Goal: Task Accomplishment & Management: Manage account settings

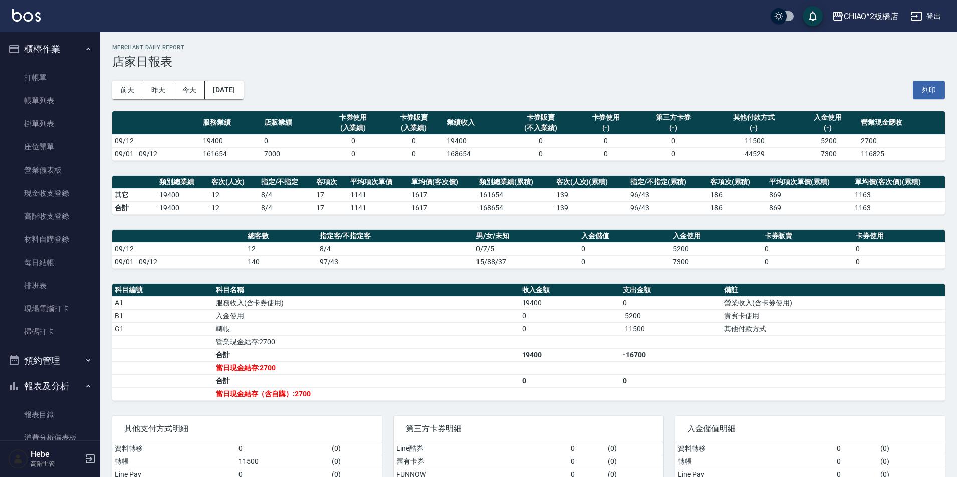
scroll to position [100, 0]
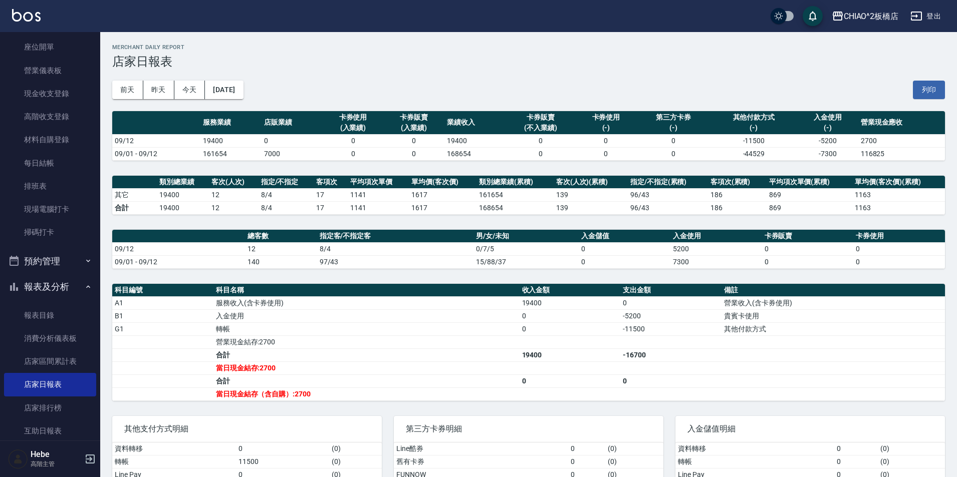
drag, startPoint x: 190, startPoint y: 89, endPoint x: 195, endPoint y: 54, distance: 34.9
click at [190, 88] on button "今天" at bounding box center [189, 90] width 31 height 19
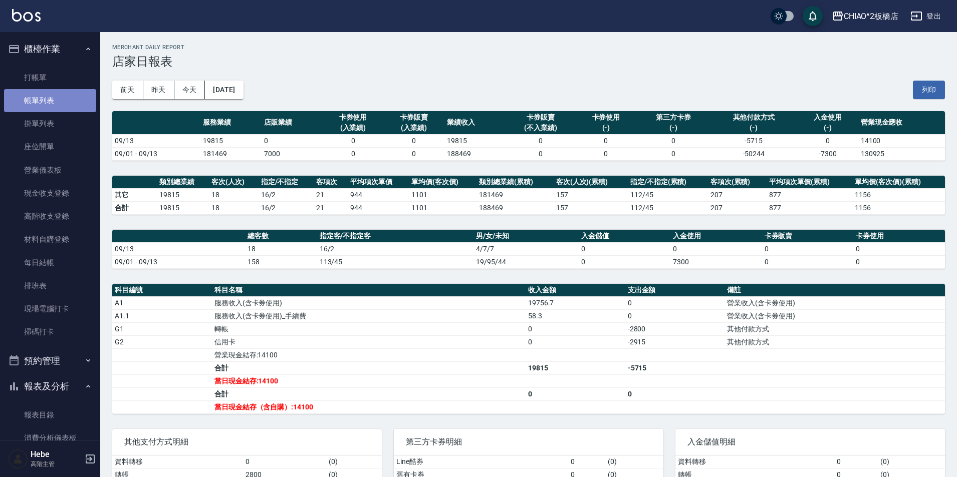
click at [62, 107] on link "帳單列表" at bounding box center [50, 100] width 92 height 23
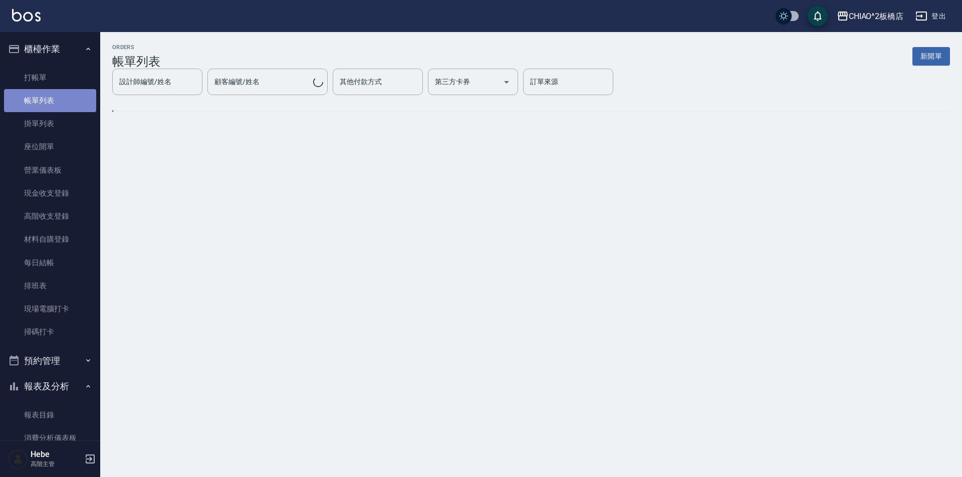
click at [62, 107] on link "帳單列表" at bounding box center [50, 100] width 92 height 23
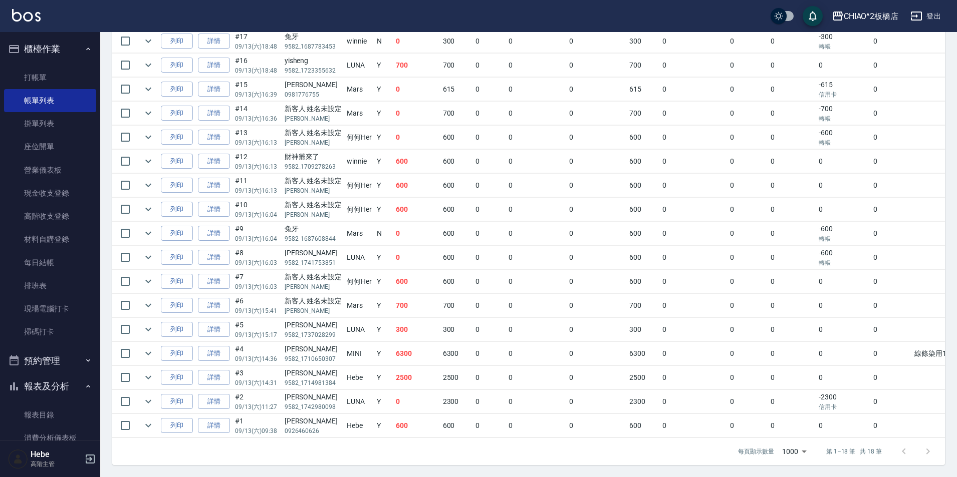
scroll to position [304, 0]
click at [215, 372] on link "詳情" at bounding box center [214, 378] width 32 height 16
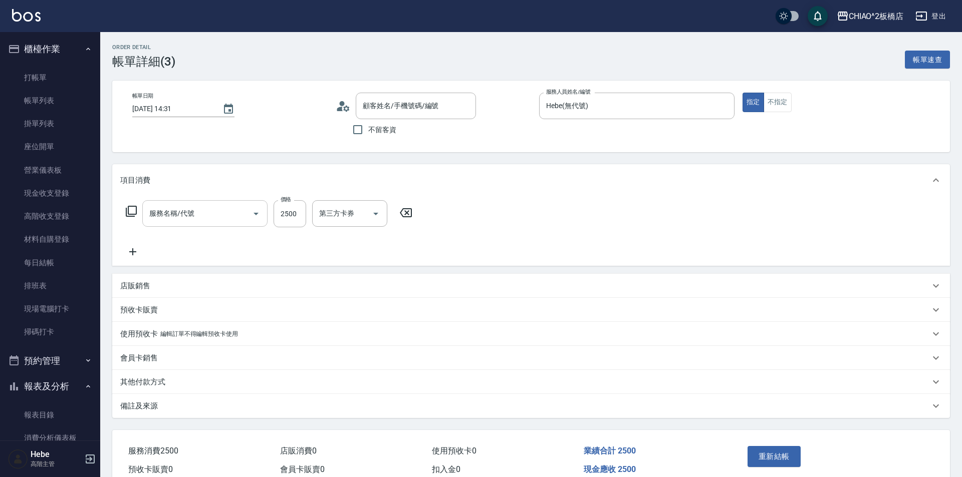
type input "[DATE] 14:31"
type input "Hebe(無代號)"
type input "男生冷燙(96688)"
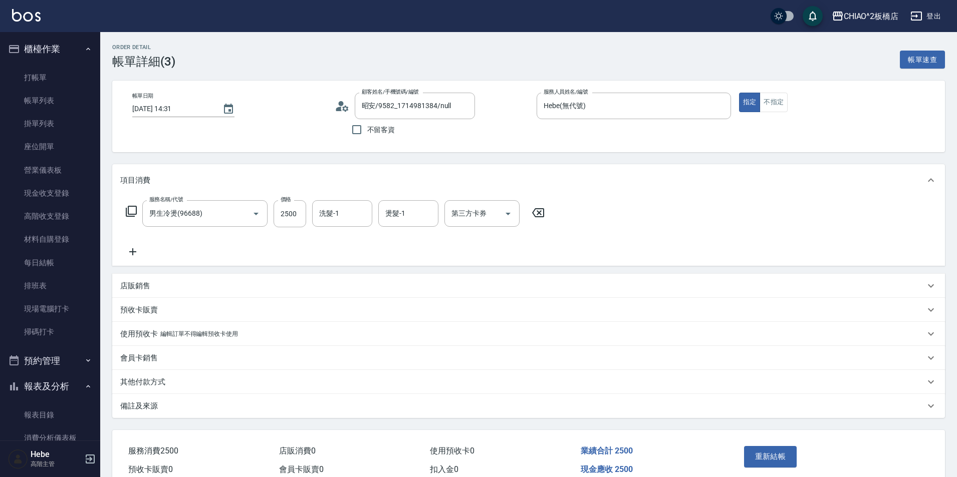
type input "昭安/9582_1714981384/null"
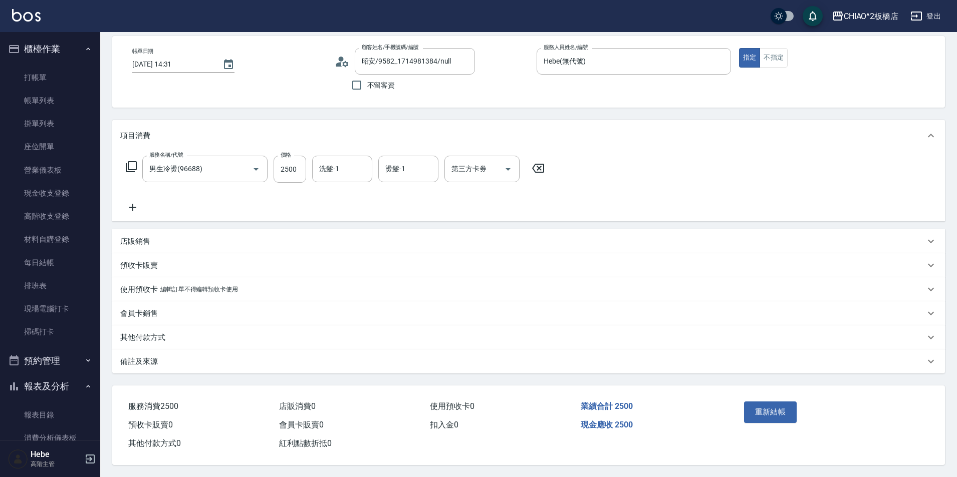
click at [137, 333] on p "其他付款方式" at bounding box center [142, 338] width 45 height 11
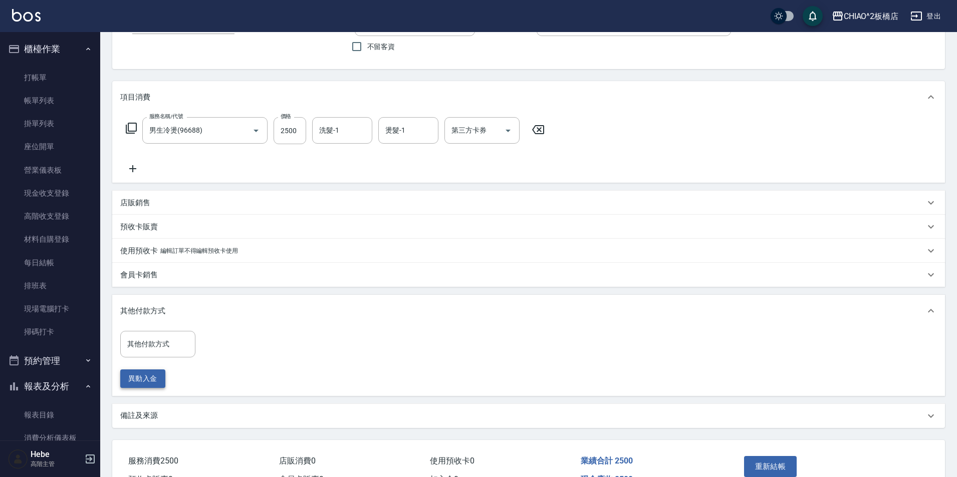
scroll to position [99, 0]
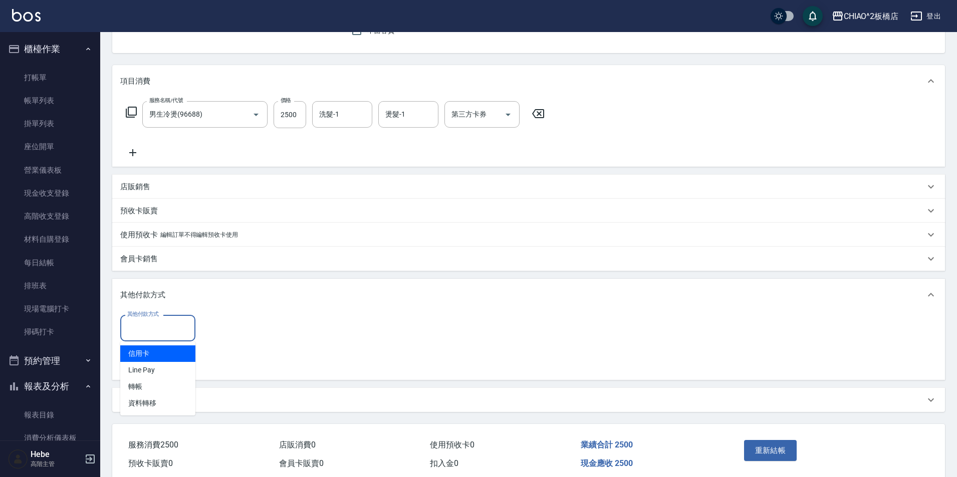
click at [149, 327] on input "其他付款方式" at bounding box center [158, 329] width 66 height 18
click at [152, 355] on span "信用卡" at bounding box center [157, 354] width 75 height 17
type input "信用卡"
click at [212, 326] on input "0" at bounding box center [238, 328] width 75 height 27
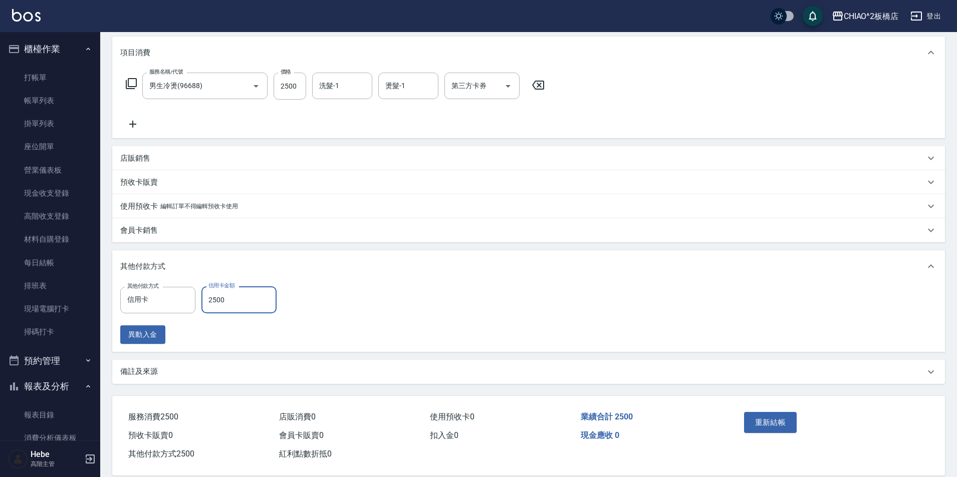
scroll to position [143, 0]
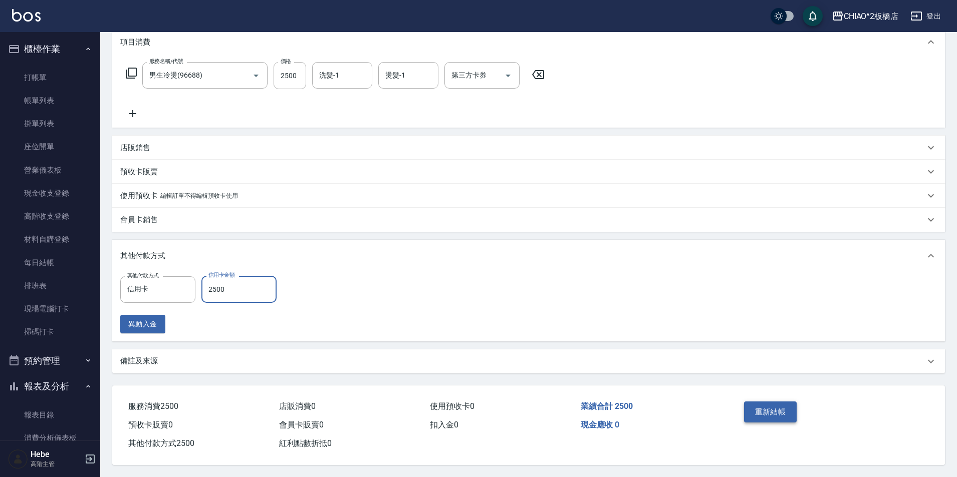
type input "2500"
click at [784, 407] on button "重新結帳" at bounding box center [770, 412] width 53 height 21
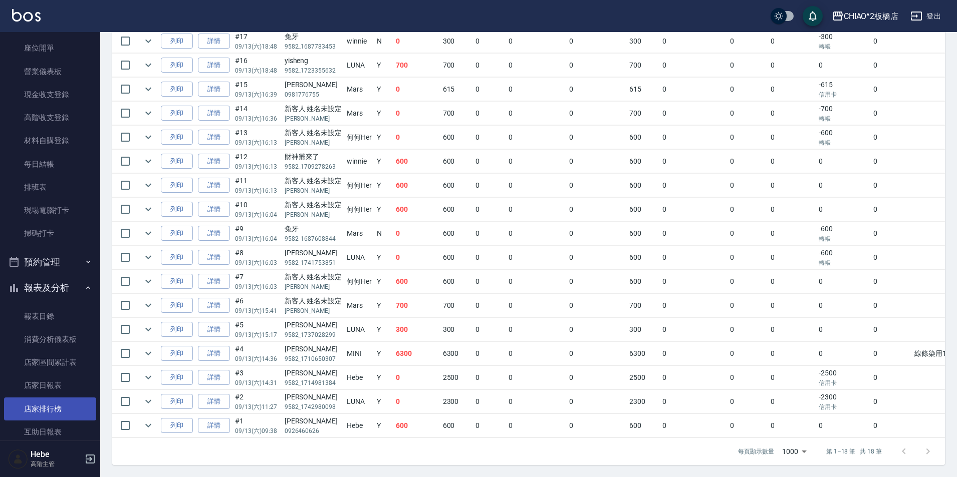
scroll to position [200, 0]
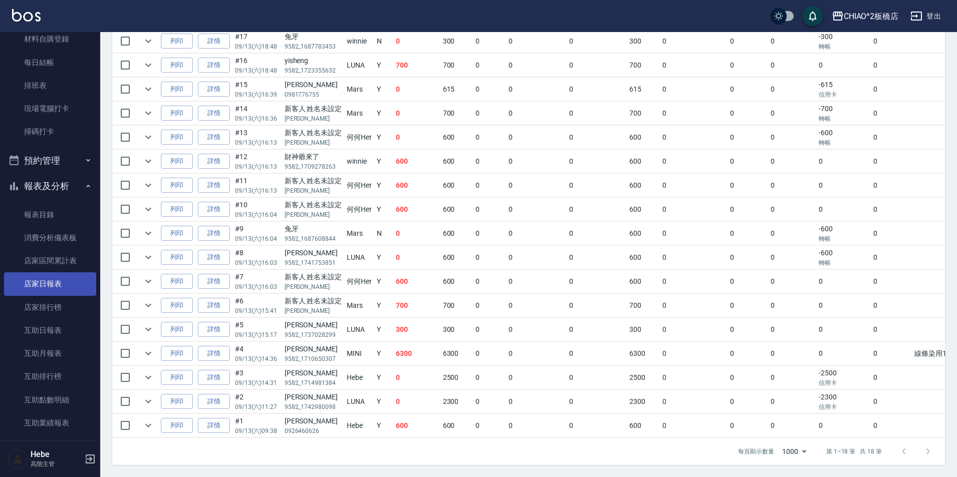
click at [64, 286] on link "店家日報表" at bounding box center [50, 283] width 92 height 23
